Goal: Task Accomplishment & Management: Use online tool/utility

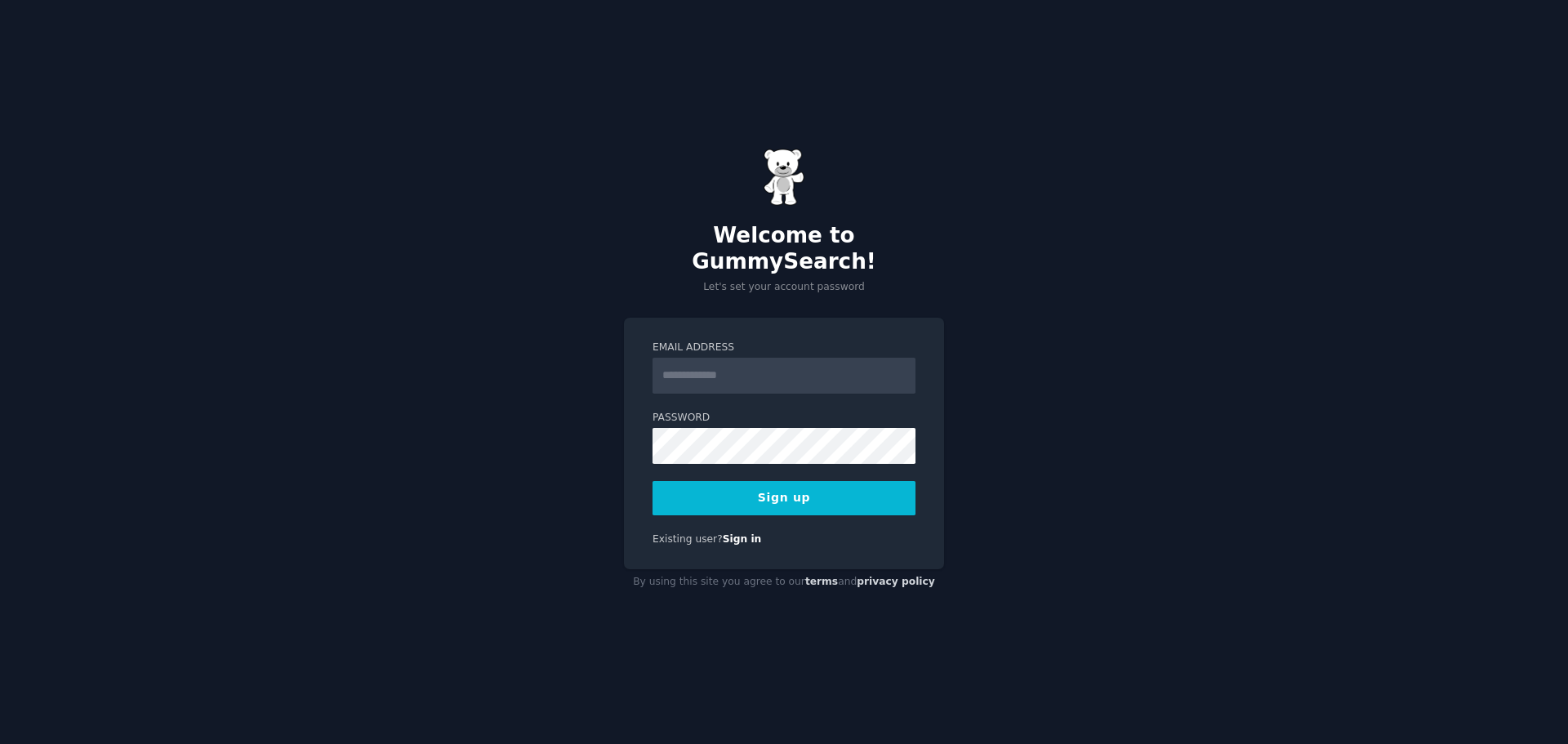
click at [699, 363] on input "Email Address" at bounding box center [784, 375] width 263 height 36
type input "**********"
click at [678, 486] on button "Sign up" at bounding box center [784, 498] width 263 height 34
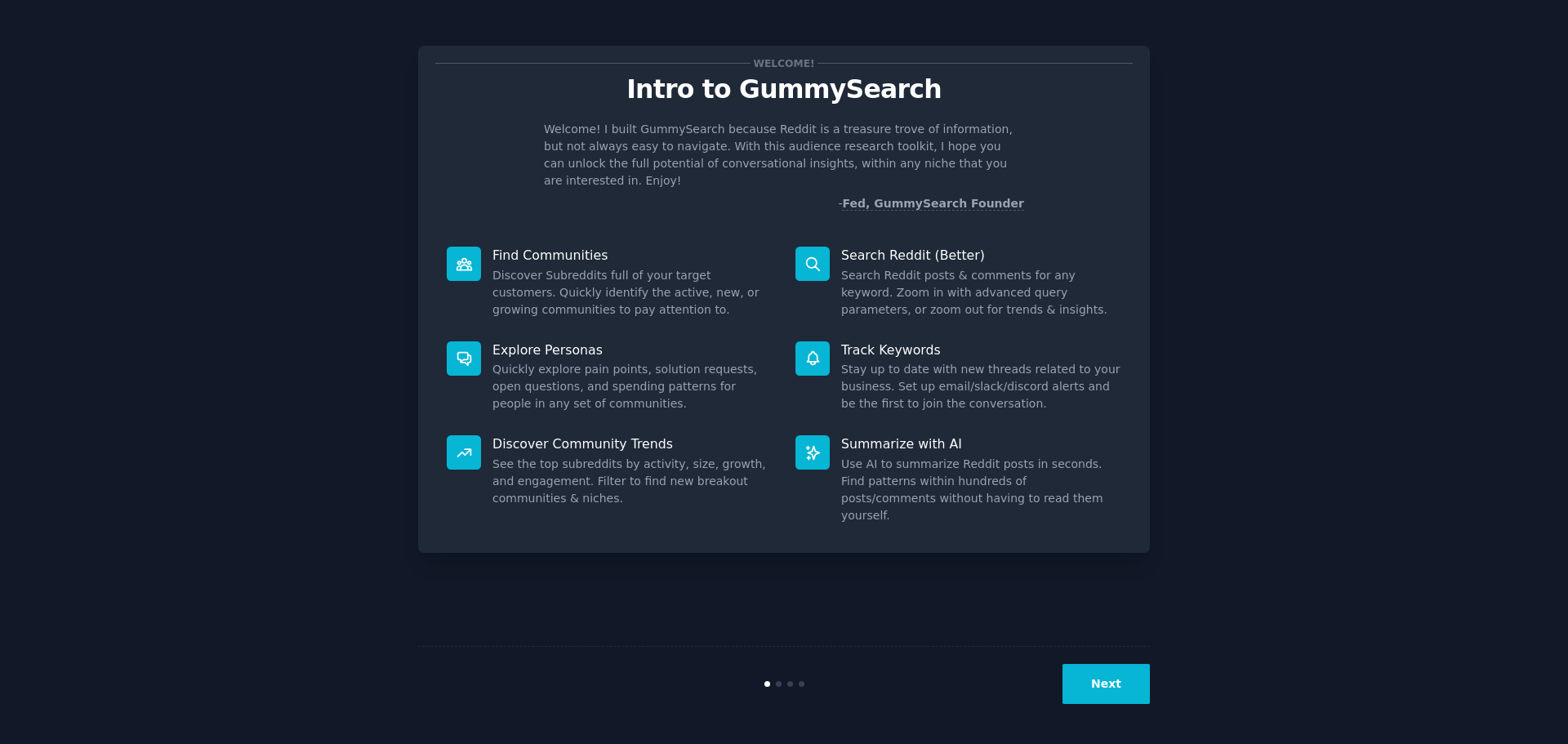
click at [1105, 682] on button "Next" at bounding box center [1107, 684] width 87 height 40
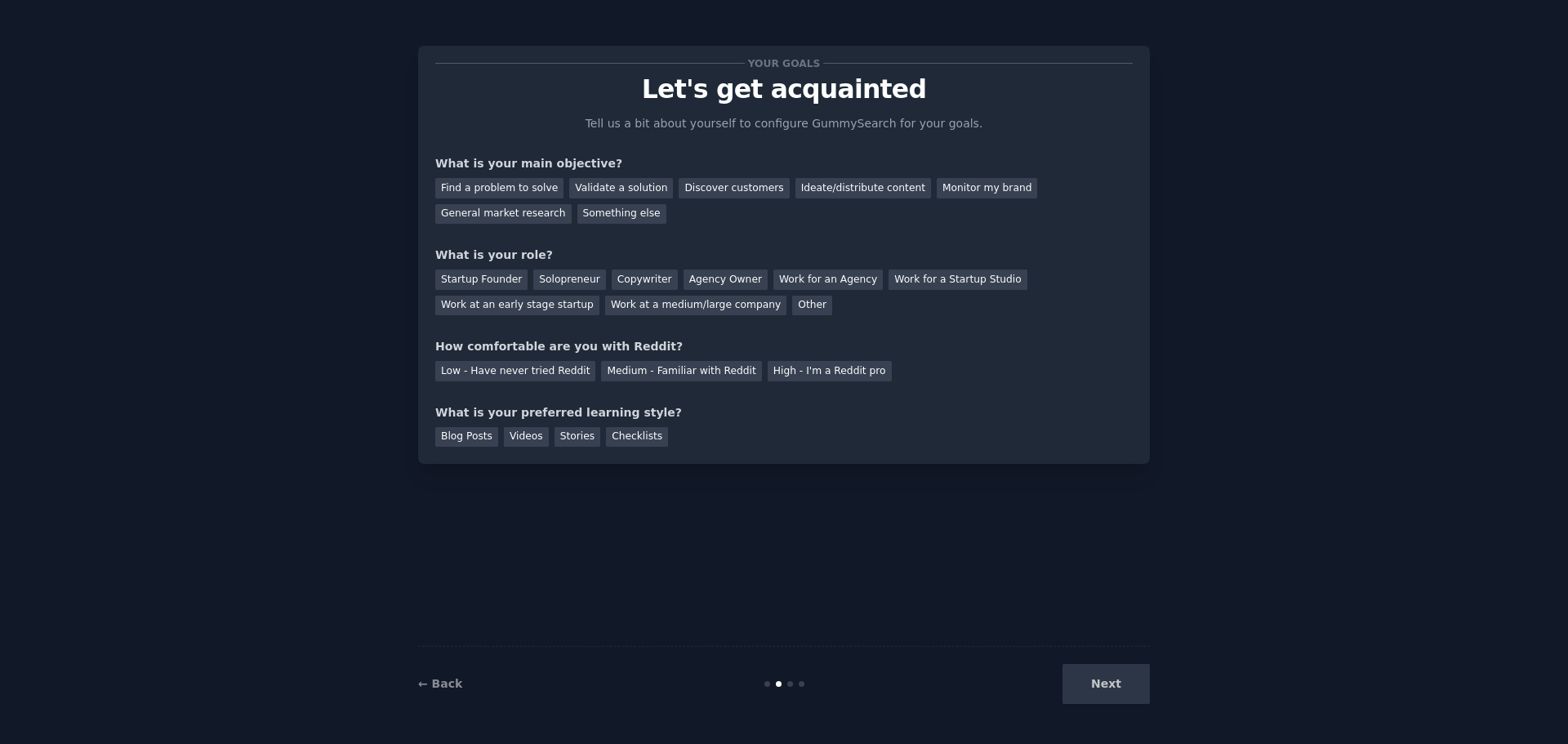
click at [1109, 690] on div "Next" at bounding box center [1028, 684] width 245 height 40
click at [506, 193] on div "Find a problem to solve" at bounding box center [499, 187] width 128 height 20
click at [489, 281] on div "Startup Founder" at bounding box center [481, 280] width 92 height 20
click at [484, 377] on div "Low - Have never tried Reddit" at bounding box center [515, 371] width 160 height 20
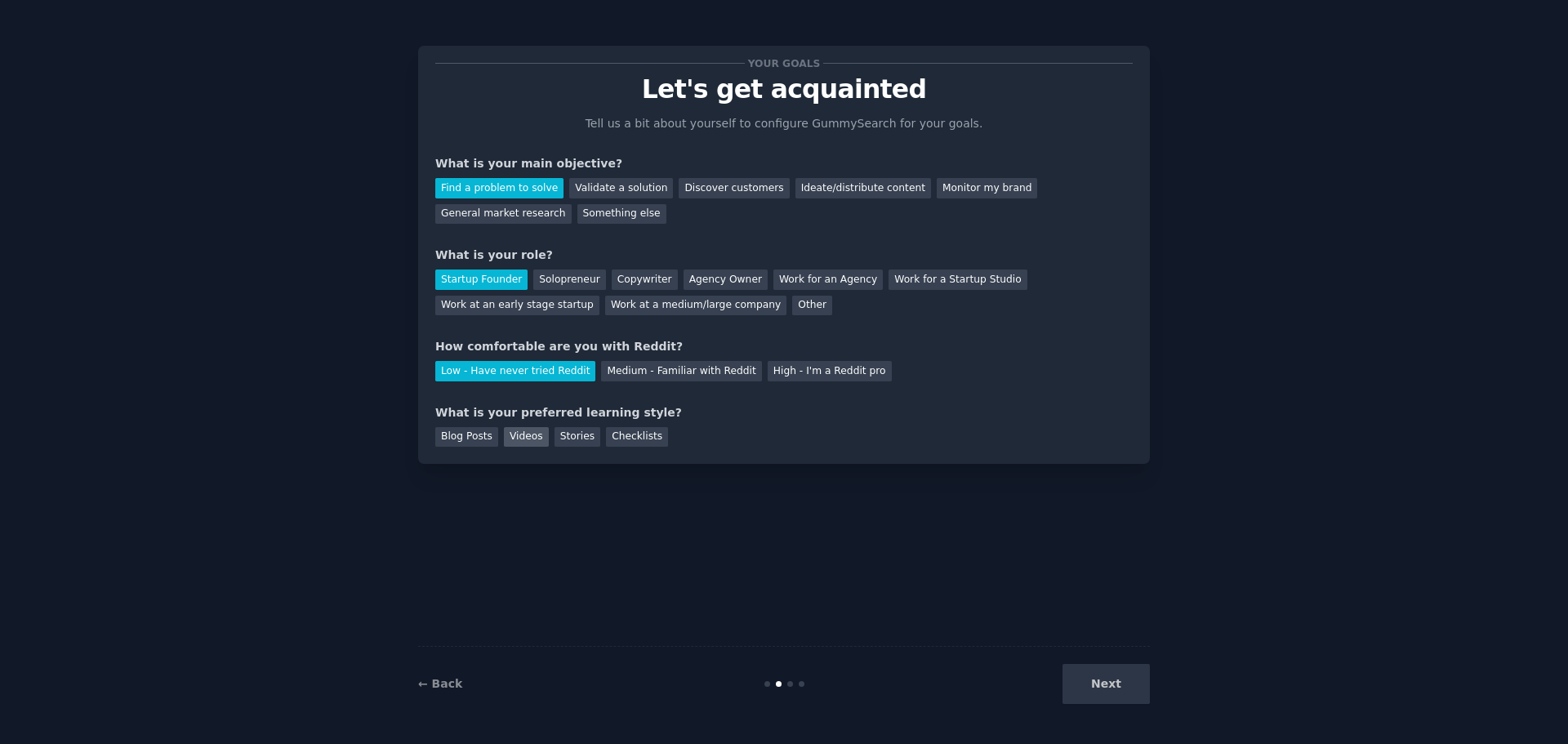
click at [522, 439] on div "Videos" at bounding box center [526, 437] width 45 height 20
click at [1126, 693] on button "Next" at bounding box center [1107, 684] width 87 height 40
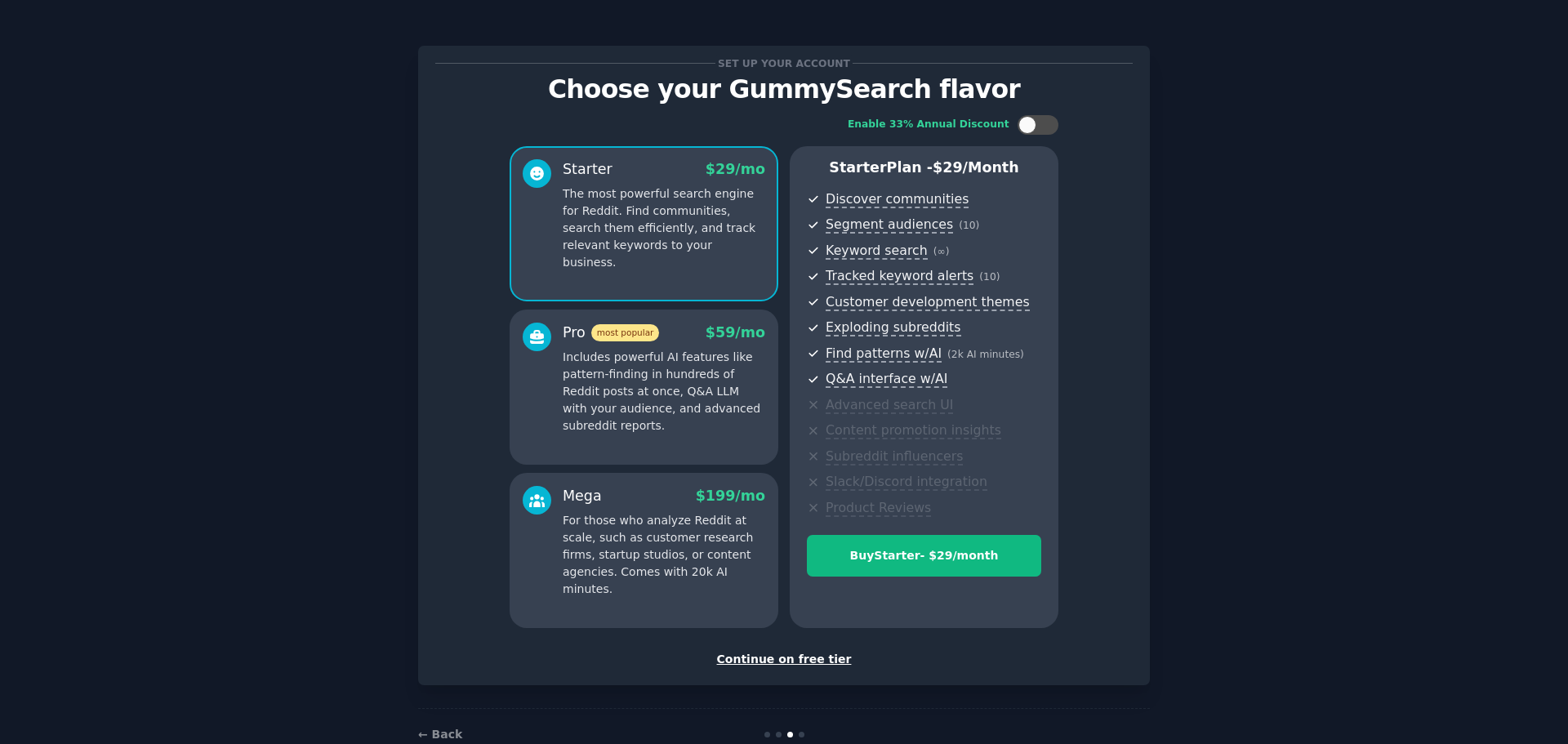
click at [800, 659] on div "Continue on free tier" at bounding box center [784, 660] width 697 height 17
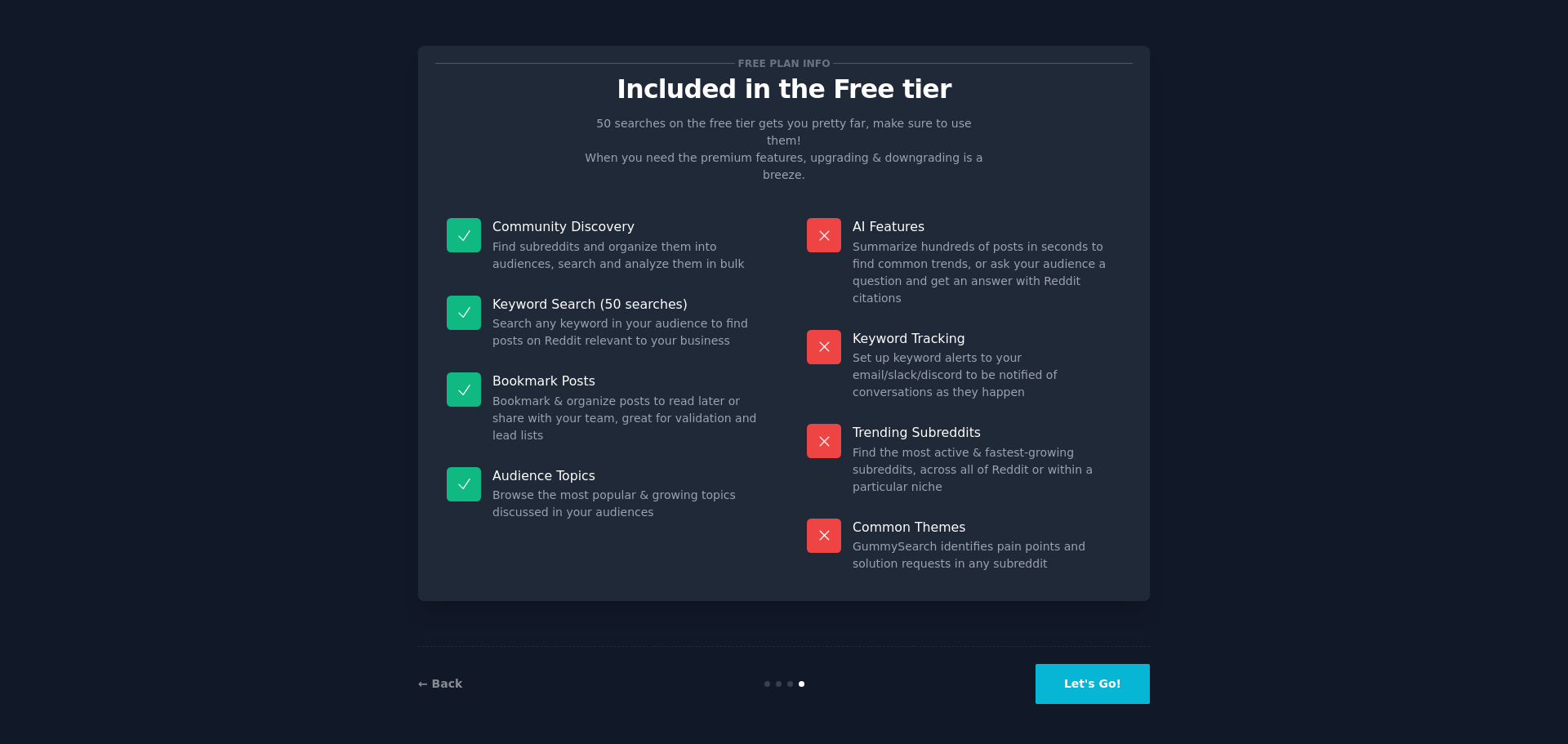
click at [1089, 684] on button "Let's Go!" at bounding box center [1093, 684] width 115 height 40
